Goal: Task Accomplishment & Management: Manage account settings

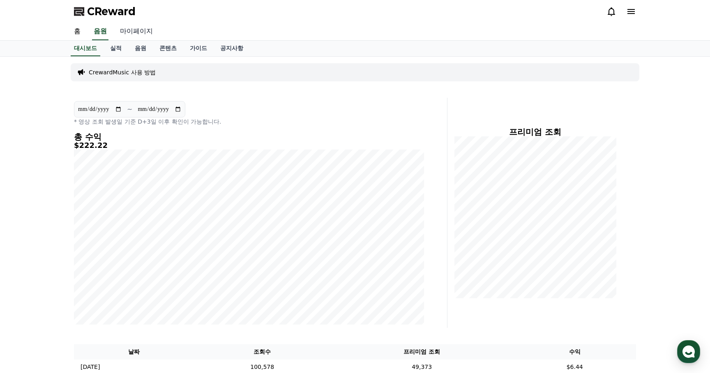
click at [132, 34] on link "마이페이지" at bounding box center [136, 31] width 46 height 17
select select "**********"
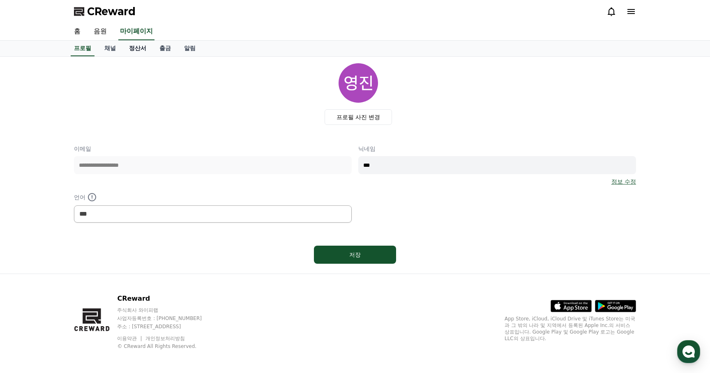
click at [132, 48] on link "정산서" at bounding box center [137, 49] width 30 height 16
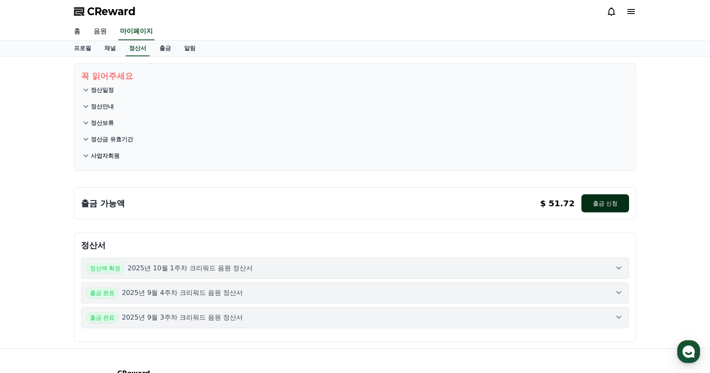
click at [602, 205] on button "출금 신청" at bounding box center [606, 203] width 48 height 18
